Goal: Information Seeking & Learning: Learn about a topic

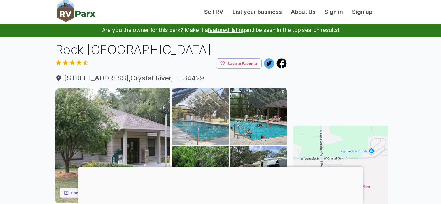
click at [212, 126] on img at bounding box center [200, 116] width 57 height 57
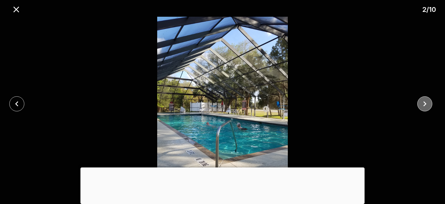
click at [426, 104] on icon "close" at bounding box center [425, 103] width 3 height 5
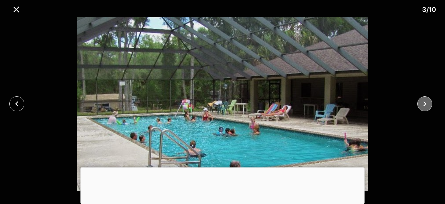
click at [425, 104] on icon "close" at bounding box center [425, 103] width 3 height 5
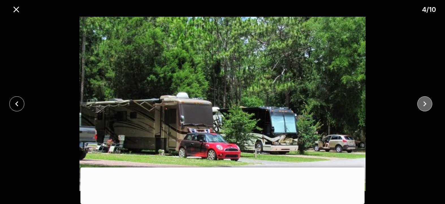
click at [425, 104] on icon "close" at bounding box center [425, 103] width 3 height 5
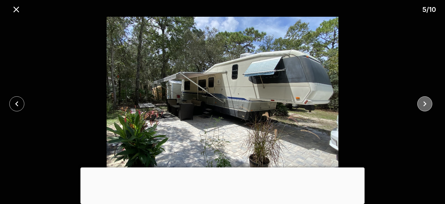
click at [425, 104] on icon "close" at bounding box center [425, 103] width 3 height 5
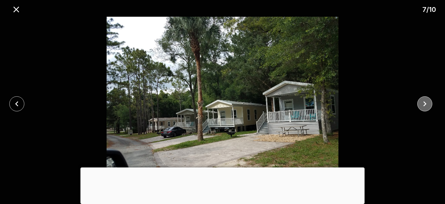
click at [425, 104] on icon "close" at bounding box center [425, 103] width 3 height 5
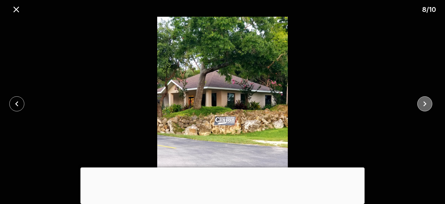
click at [425, 104] on icon "close" at bounding box center [425, 103] width 3 height 5
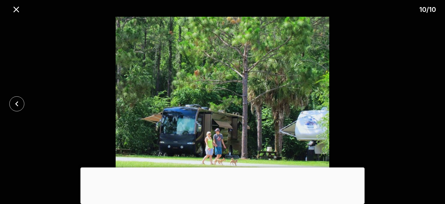
click at [425, 104] on div at bounding box center [222, 104] width 445 height 174
click at [113, 87] on img at bounding box center [222, 104] width 371 height 174
drag, startPoint x: 134, startPoint y: 90, endPoint x: 104, endPoint y: 90, distance: 29.7
click at [134, 91] on img at bounding box center [222, 104] width 371 height 174
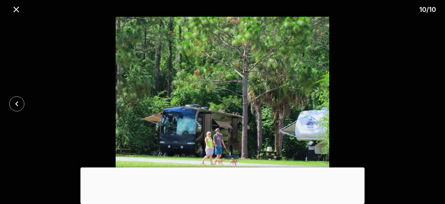
click at [20, 93] on div at bounding box center [222, 104] width 445 height 174
click at [18, 99] on icon "close" at bounding box center [17, 104] width 10 height 10
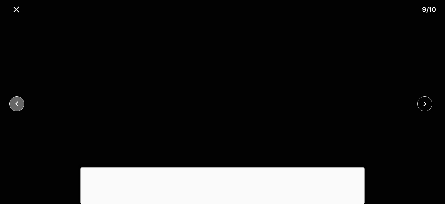
click at [18, 99] on icon "close" at bounding box center [17, 104] width 10 height 10
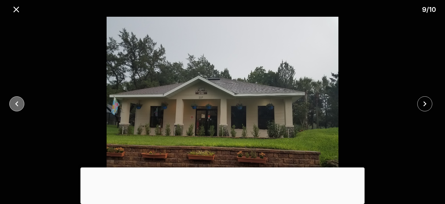
click at [18, 99] on icon "close" at bounding box center [17, 104] width 10 height 10
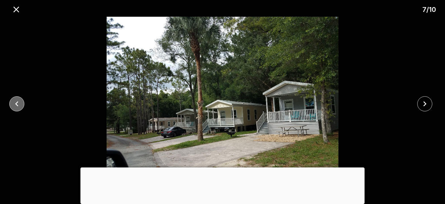
click at [18, 99] on icon "close" at bounding box center [17, 104] width 10 height 10
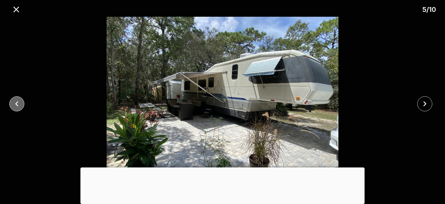
click at [18, 99] on icon "close" at bounding box center [17, 104] width 10 height 10
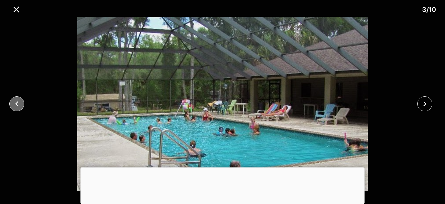
click at [18, 99] on icon "close" at bounding box center [17, 104] width 10 height 10
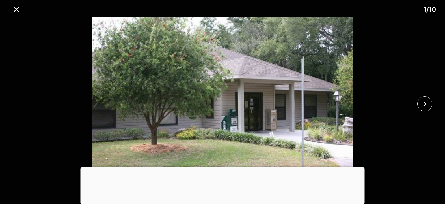
click at [18, 99] on div at bounding box center [222, 104] width 445 height 174
drag, startPoint x: 18, startPoint y: 99, endPoint x: 18, endPoint y: 108, distance: 8.5
click at [18, 108] on div at bounding box center [222, 104] width 445 height 174
click at [14, 9] on icon "close" at bounding box center [16, 10] width 10 height 10
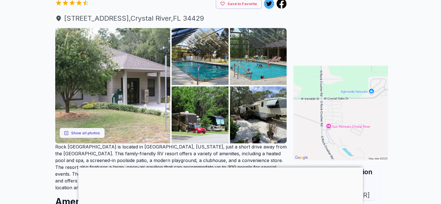
scroll to position [61, 0]
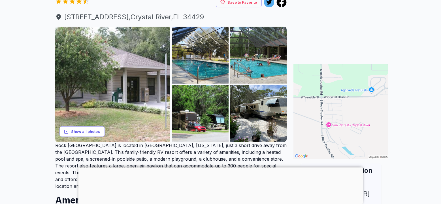
click at [89, 132] on button "Show all photos" at bounding box center [81, 131] width 45 height 10
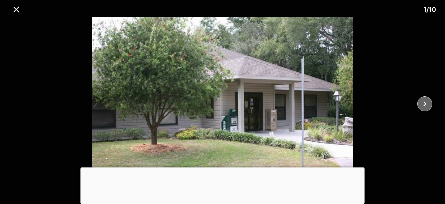
click at [425, 104] on icon "close" at bounding box center [425, 104] width 10 height 10
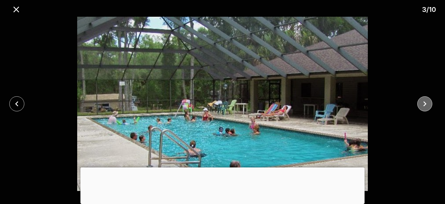
click at [425, 104] on icon "close" at bounding box center [425, 104] width 10 height 10
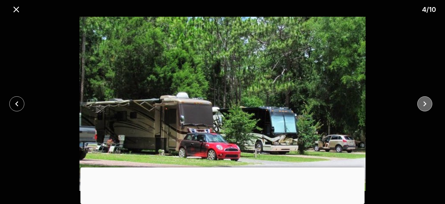
click at [425, 104] on icon "close" at bounding box center [425, 104] width 10 height 10
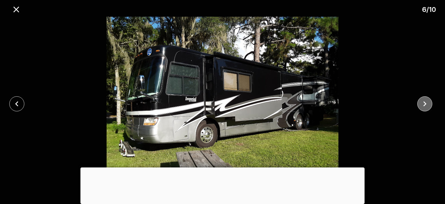
click at [425, 104] on icon "close" at bounding box center [425, 104] width 10 height 10
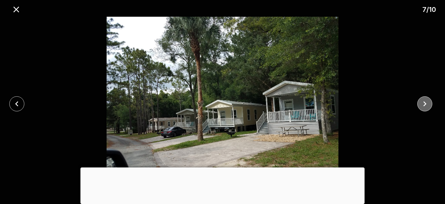
click at [425, 104] on icon "close" at bounding box center [425, 104] width 10 height 10
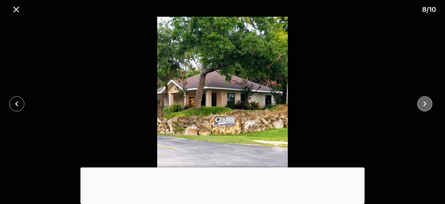
click at [425, 104] on icon "close" at bounding box center [425, 104] width 10 height 10
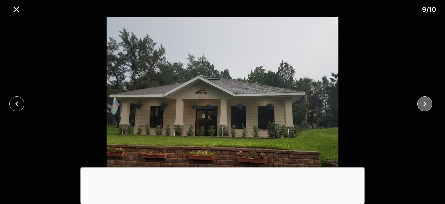
click at [425, 104] on icon "close" at bounding box center [425, 104] width 10 height 10
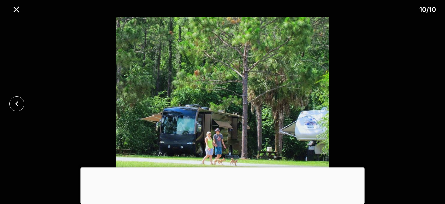
click at [425, 104] on div at bounding box center [222, 104] width 445 height 174
drag, startPoint x: 425, startPoint y: 104, endPoint x: 431, endPoint y: 72, distance: 32.6
click at [431, 72] on div at bounding box center [222, 104] width 445 height 174
click at [15, 9] on icon "close" at bounding box center [16, 10] width 6 height 6
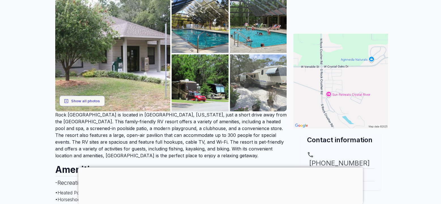
scroll to position [92, 0]
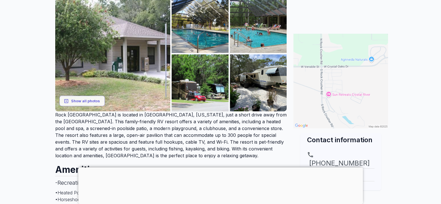
click at [318, 89] on img at bounding box center [340, 81] width 95 height 95
